Goal: Task Accomplishment & Management: Use online tool/utility

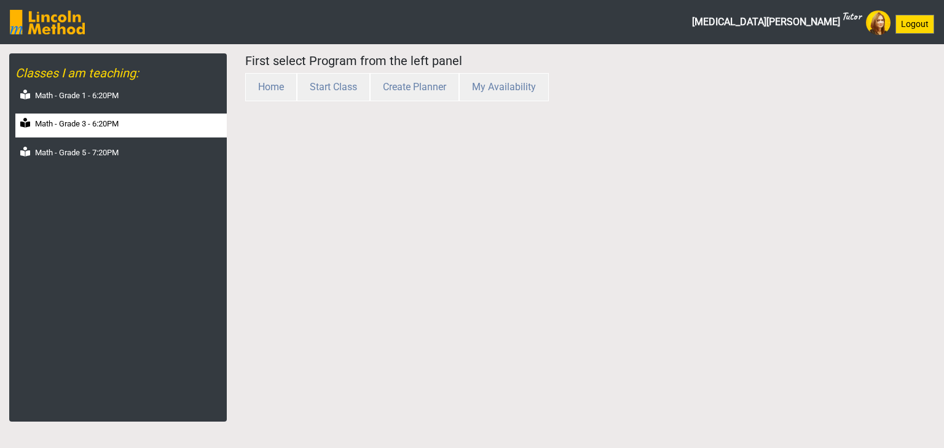
click at [111, 119] on label "Math - Grade 3 - 6:20PM" at bounding box center [77, 124] width 84 height 12
select select "month"
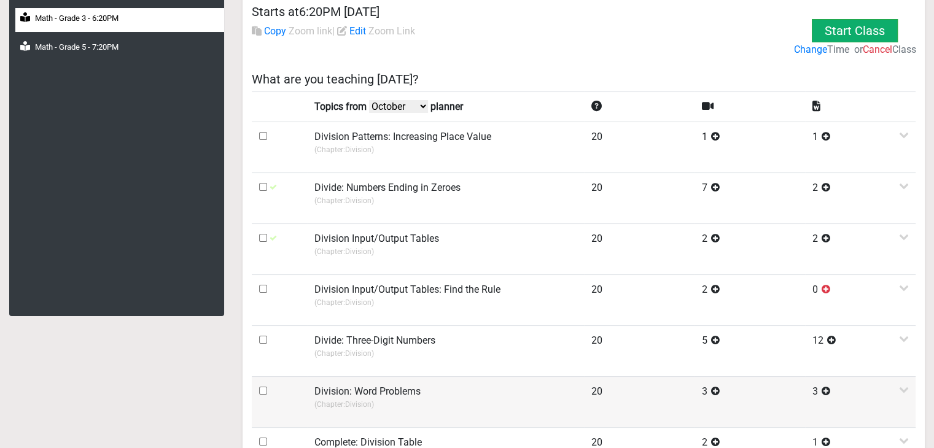
scroll to position [123, 0]
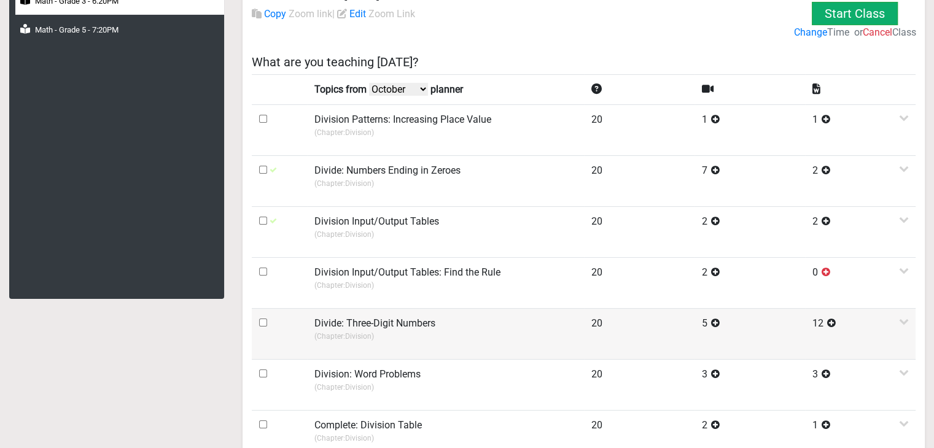
click at [263, 321] on input "checkbox" at bounding box center [263, 323] width 8 height 8
checkbox input "true"
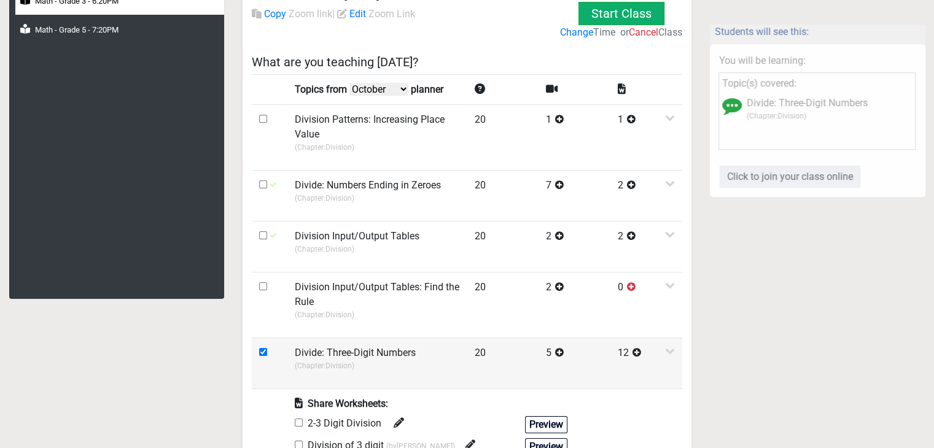
scroll to position [246, 0]
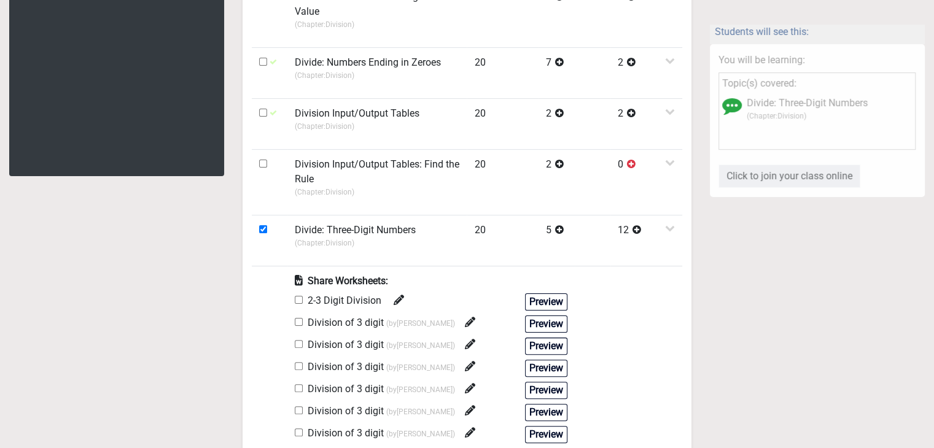
click at [296, 300] on input "checkbox" at bounding box center [299, 300] width 8 height 8
checkbox input "true"
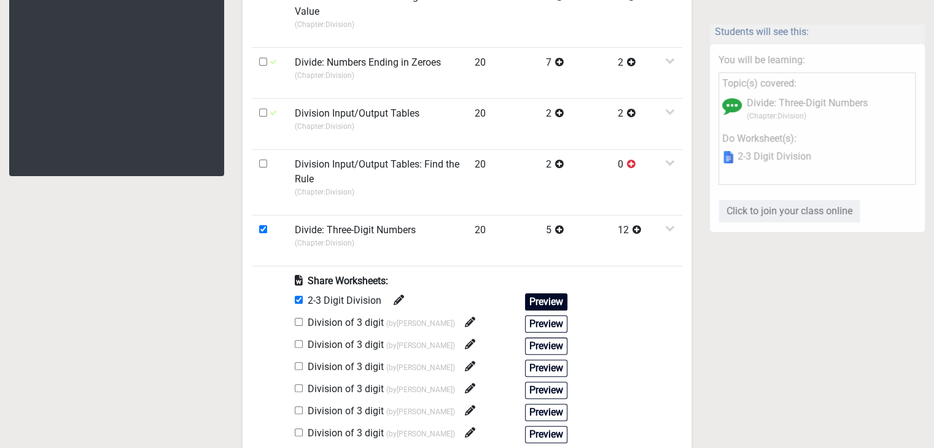
click at [543, 300] on button "Preview" at bounding box center [546, 302] width 42 height 17
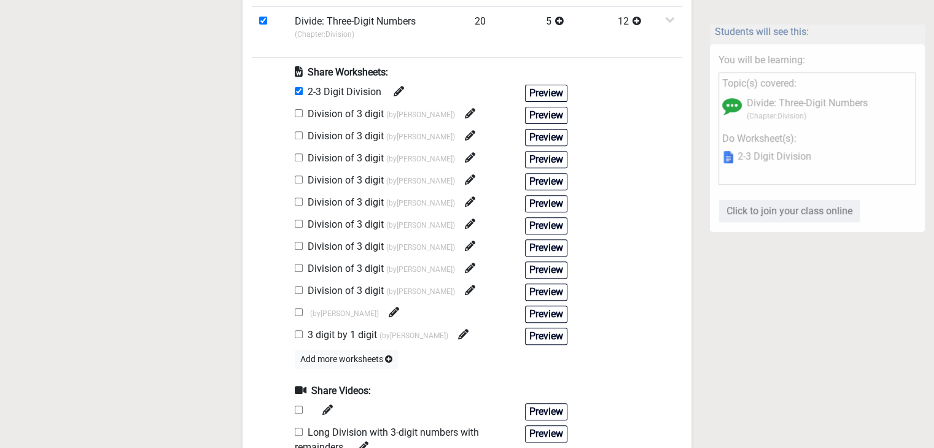
scroll to position [491, 0]
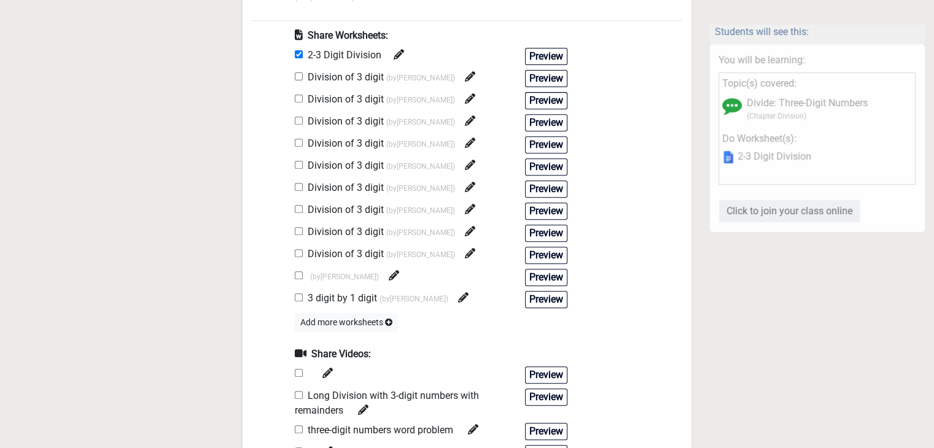
click at [299, 391] on input "checkbox" at bounding box center [299, 395] width 8 height 8
checkbox input "true"
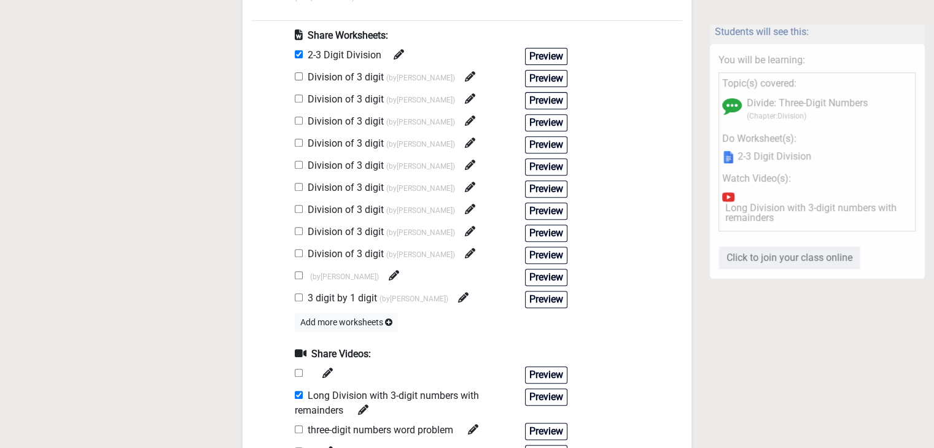
click at [297, 426] on input "checkbox" at bounding box center [299, 430] width 8 height 8
checkbox input "true"
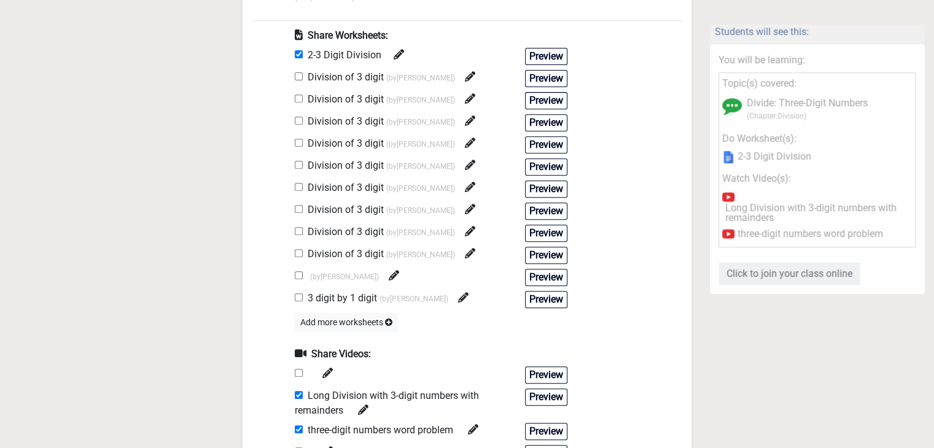
click at [299, 161] on input "checkbox" at bounding box center [299, 165] width 8 height 8
checkbox input "true"
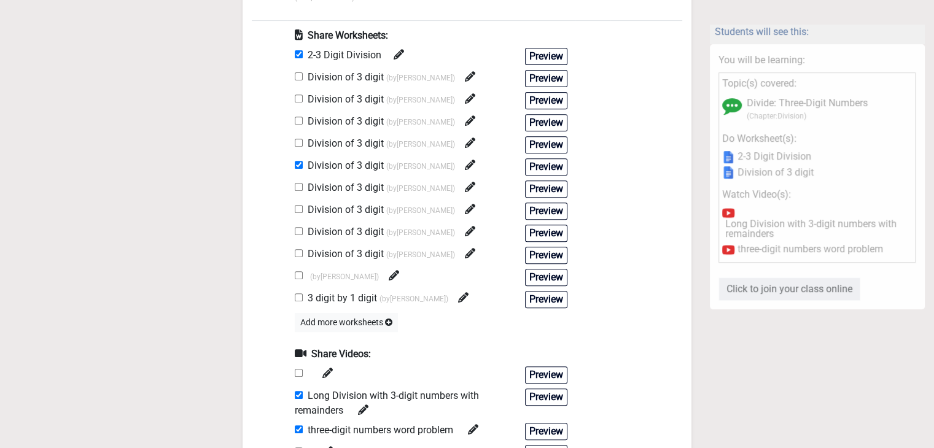
scroll to position [0, 0]
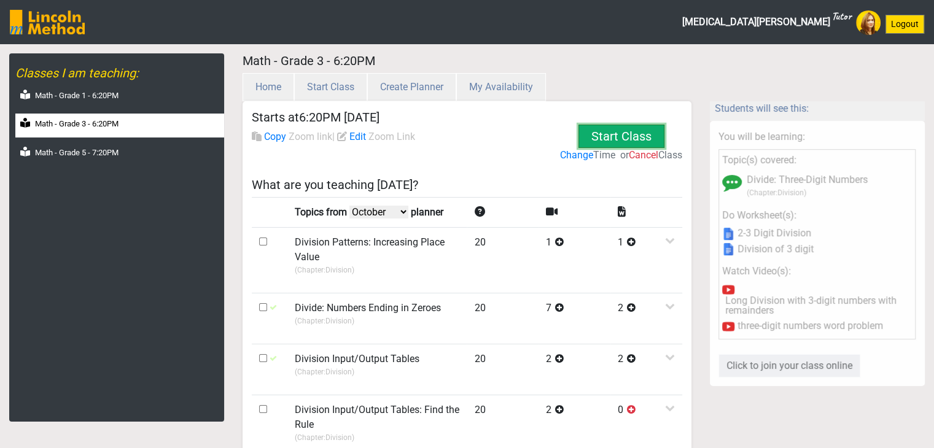
click at [594, 131] on button "Start Class" at bounding box center [622, 136] width 86 height 23
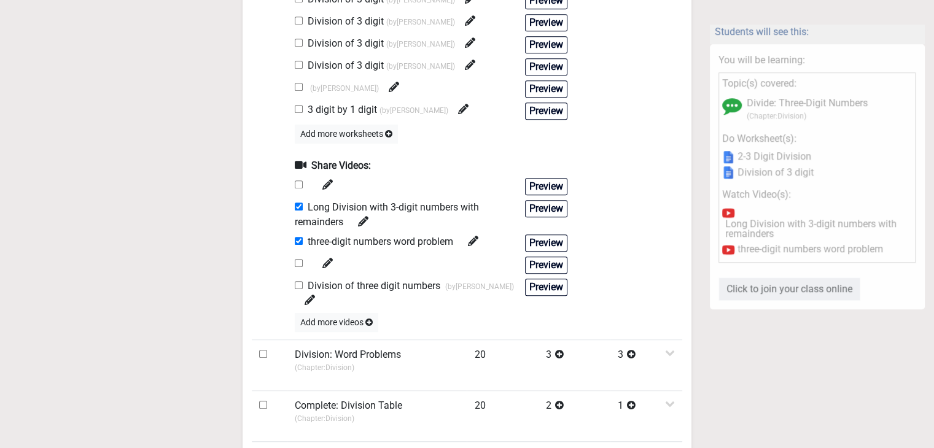
scroll to position [737, 0]
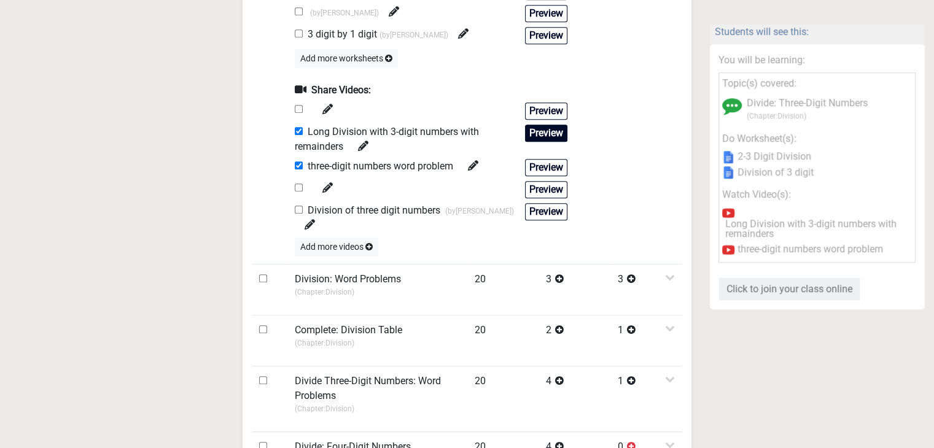
click at [533, 128] on button "Preview" at bounding box center [546, 133] width 42 height 17
